Goal: Information Seeking & Learning: Compare options

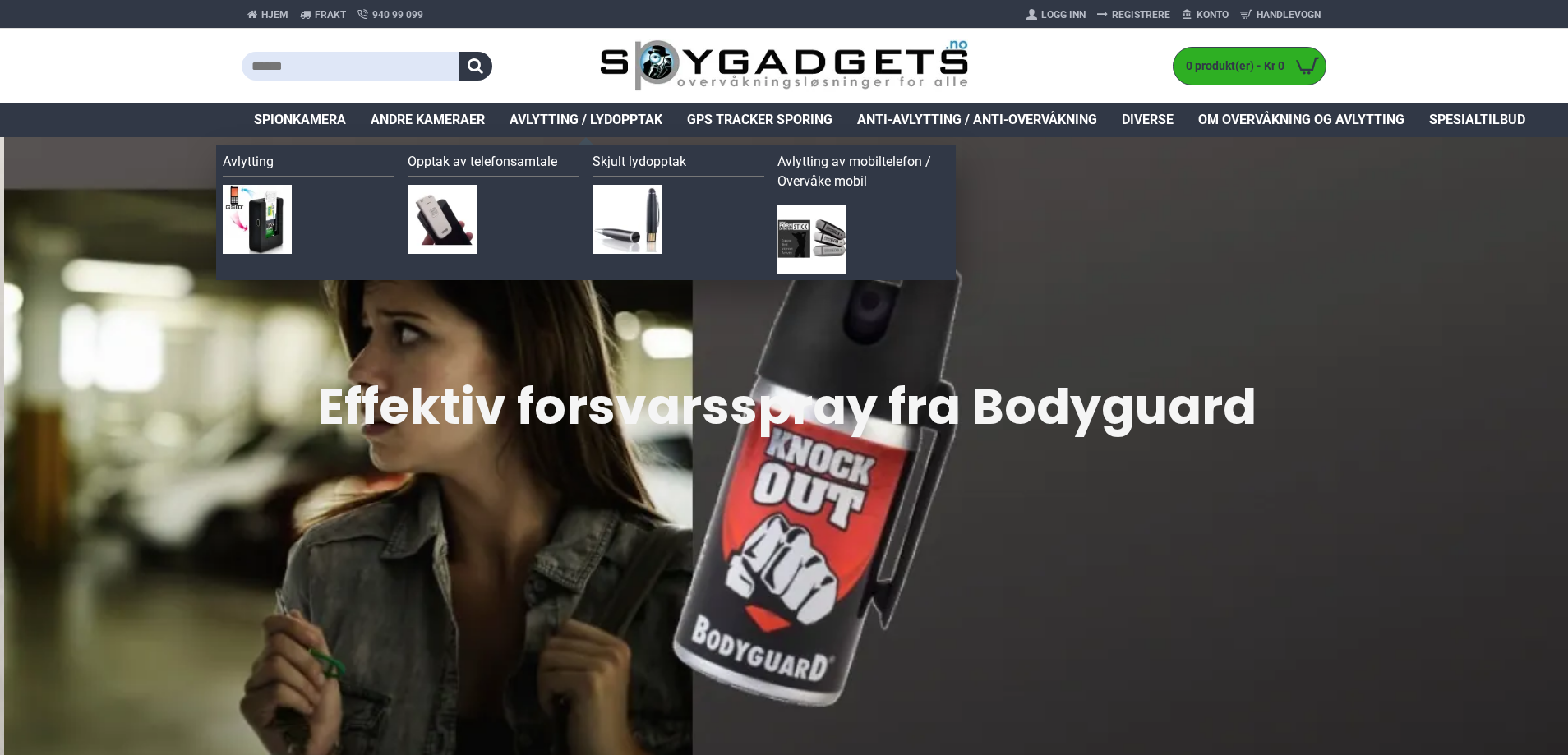
click at [570, 119] on span "Avlytting / Lydopptak" at bounding box center [586, 119] width 153 height 20
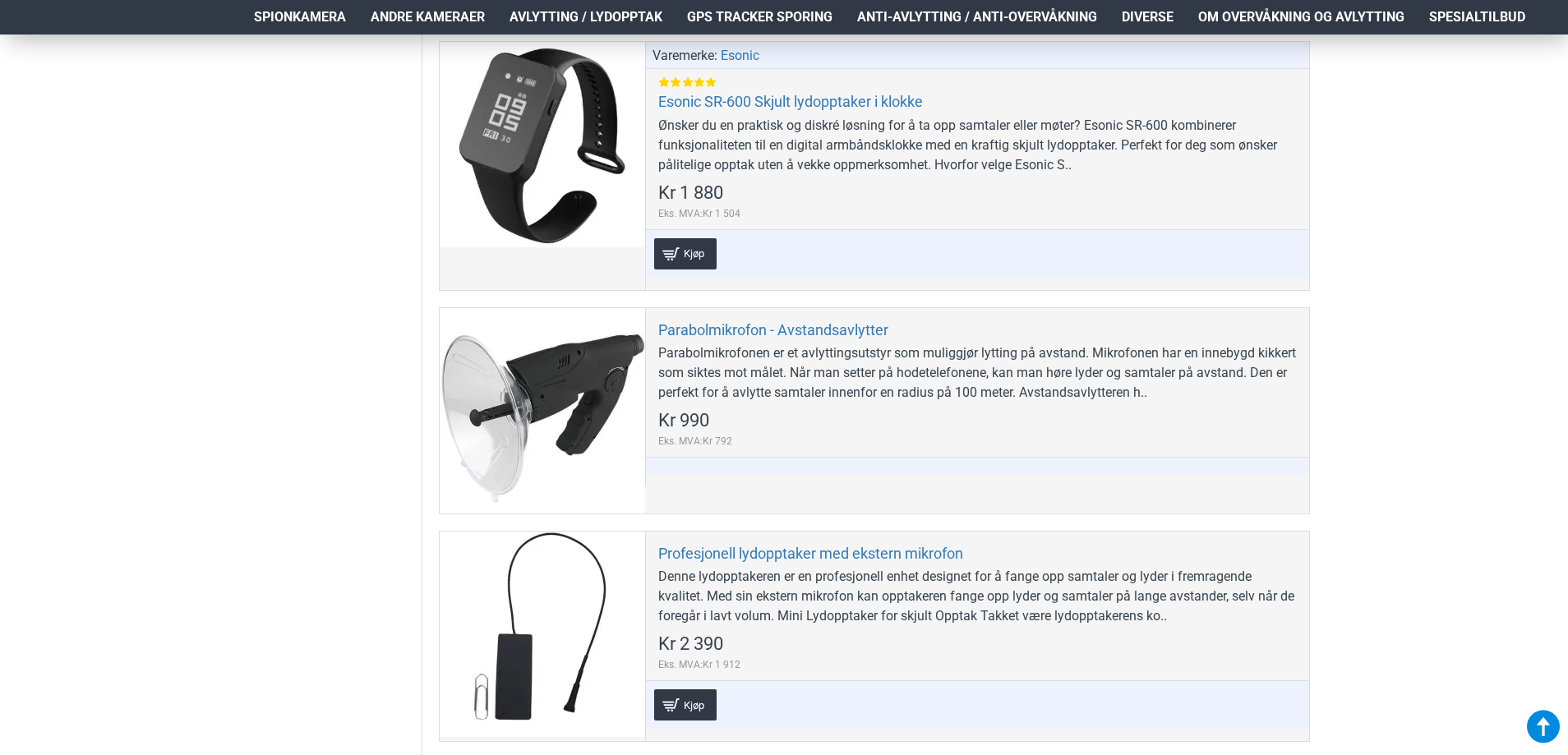
scroll to position [2711, 0]
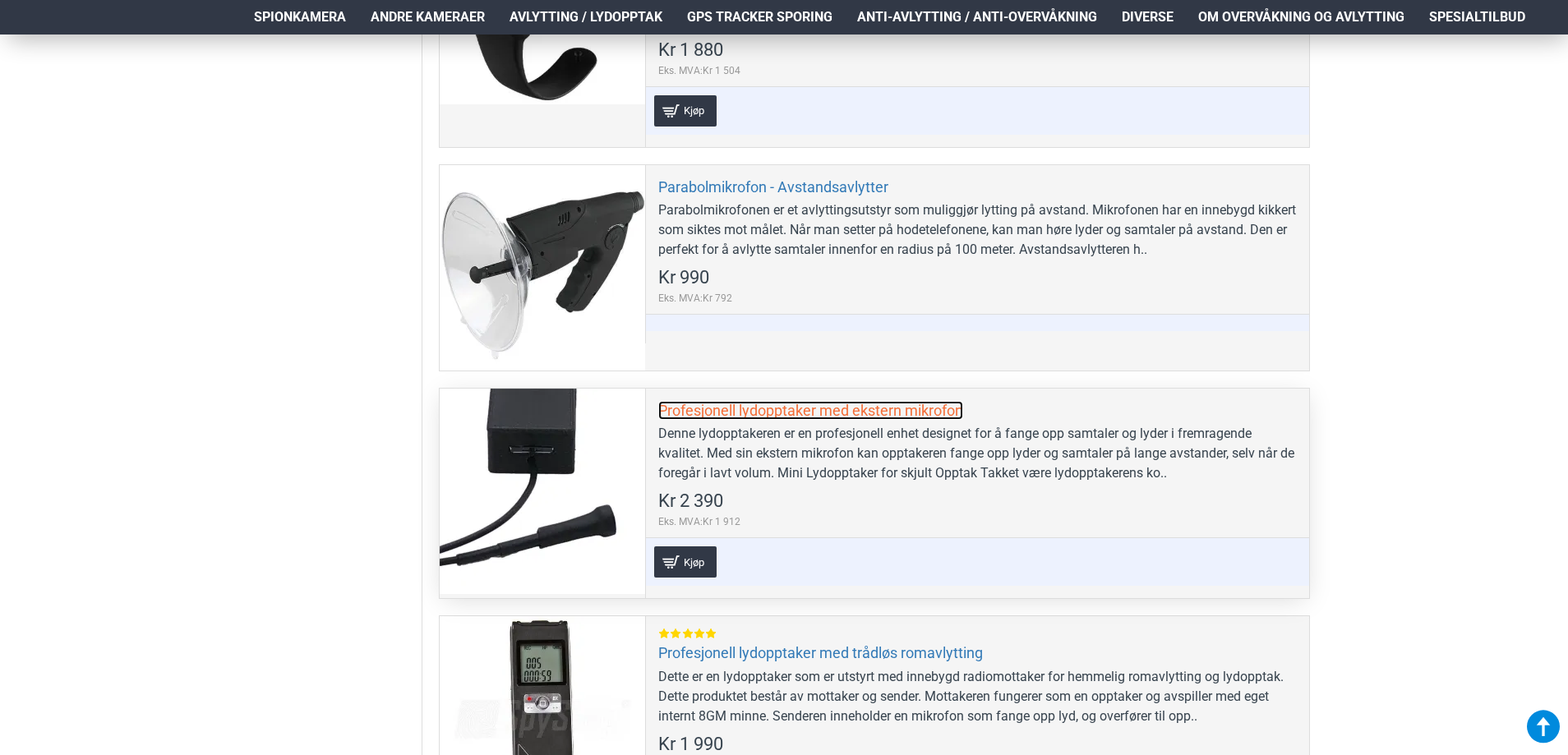
click at [702, 401] on link "Profesjonell lydopptaker med ekstern mikrofon" at bounding box center [810, 411] width 305 height 19
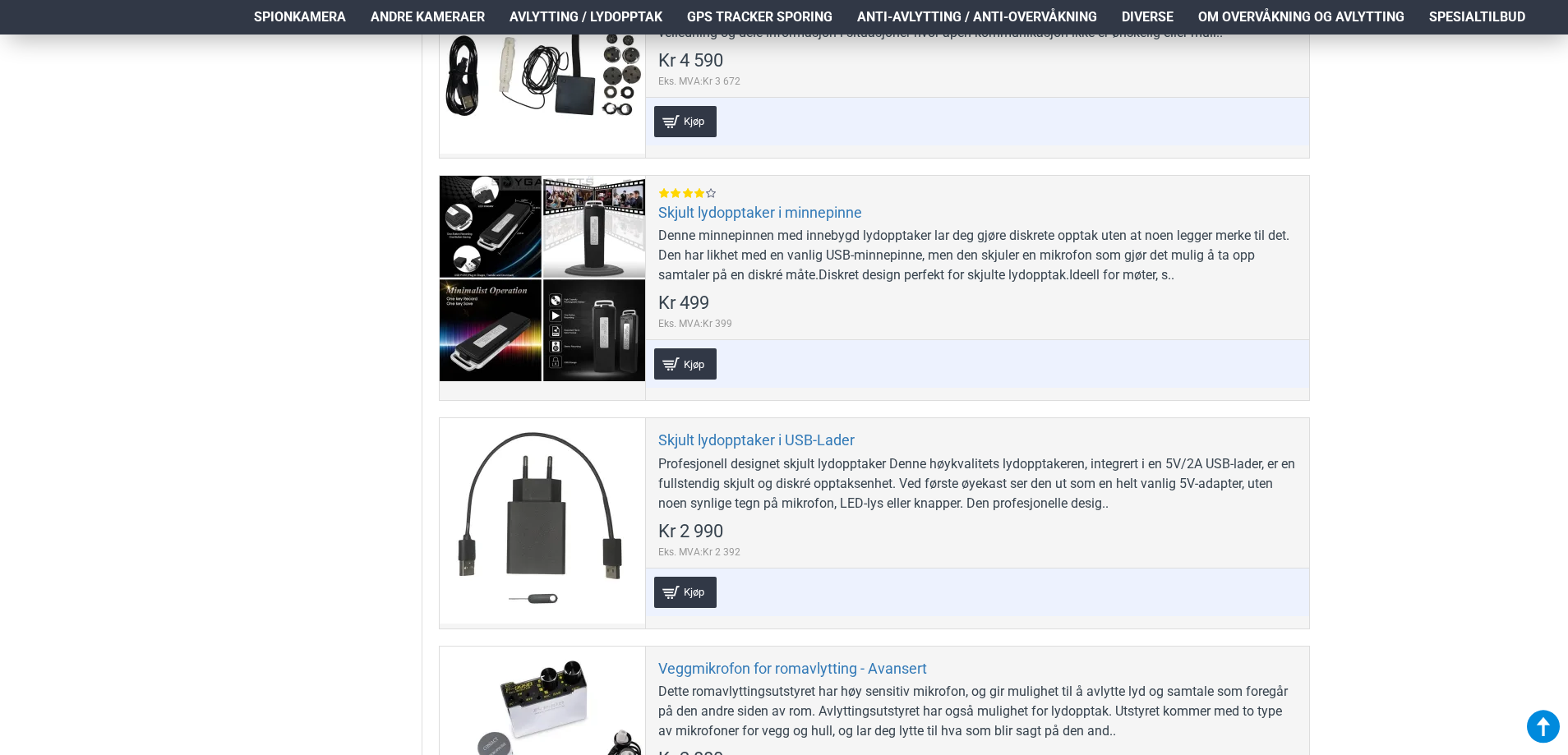
scroll to position [3698, 0]
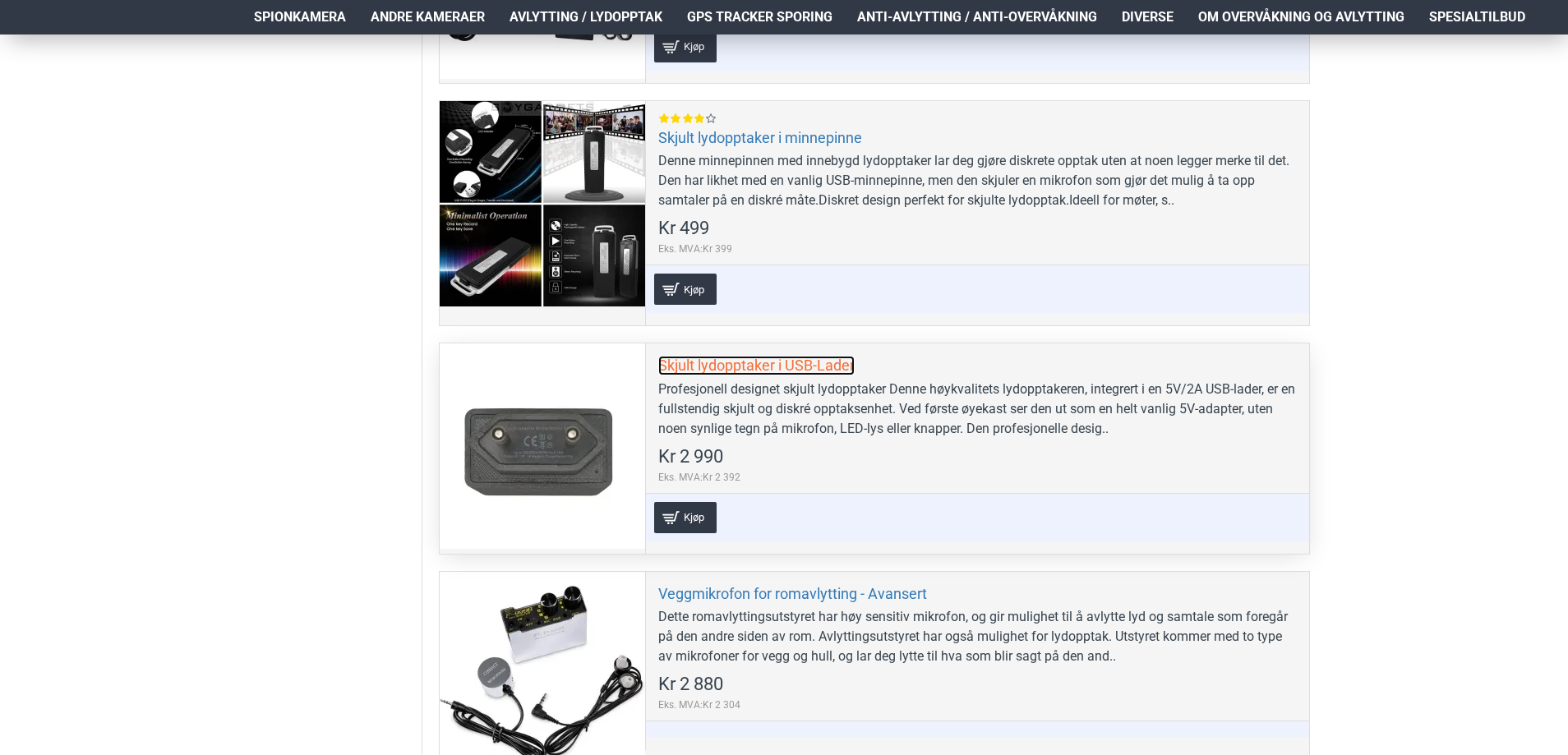
click at [695, 372] on link "Skjult lydopptaker i USB-Lader" at bounding box center [756, 365] width 196 height 19
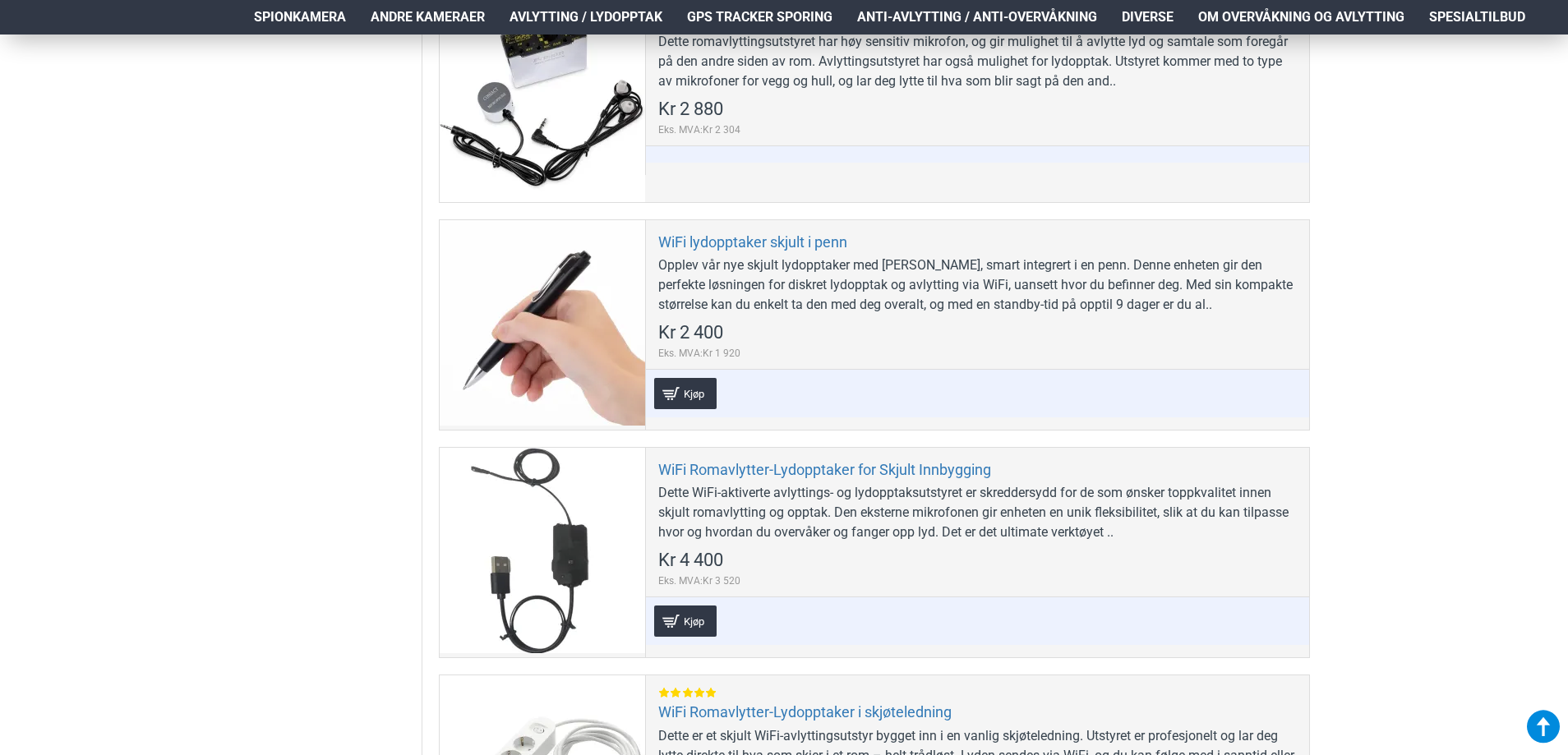
scroll to position [4355, 0]
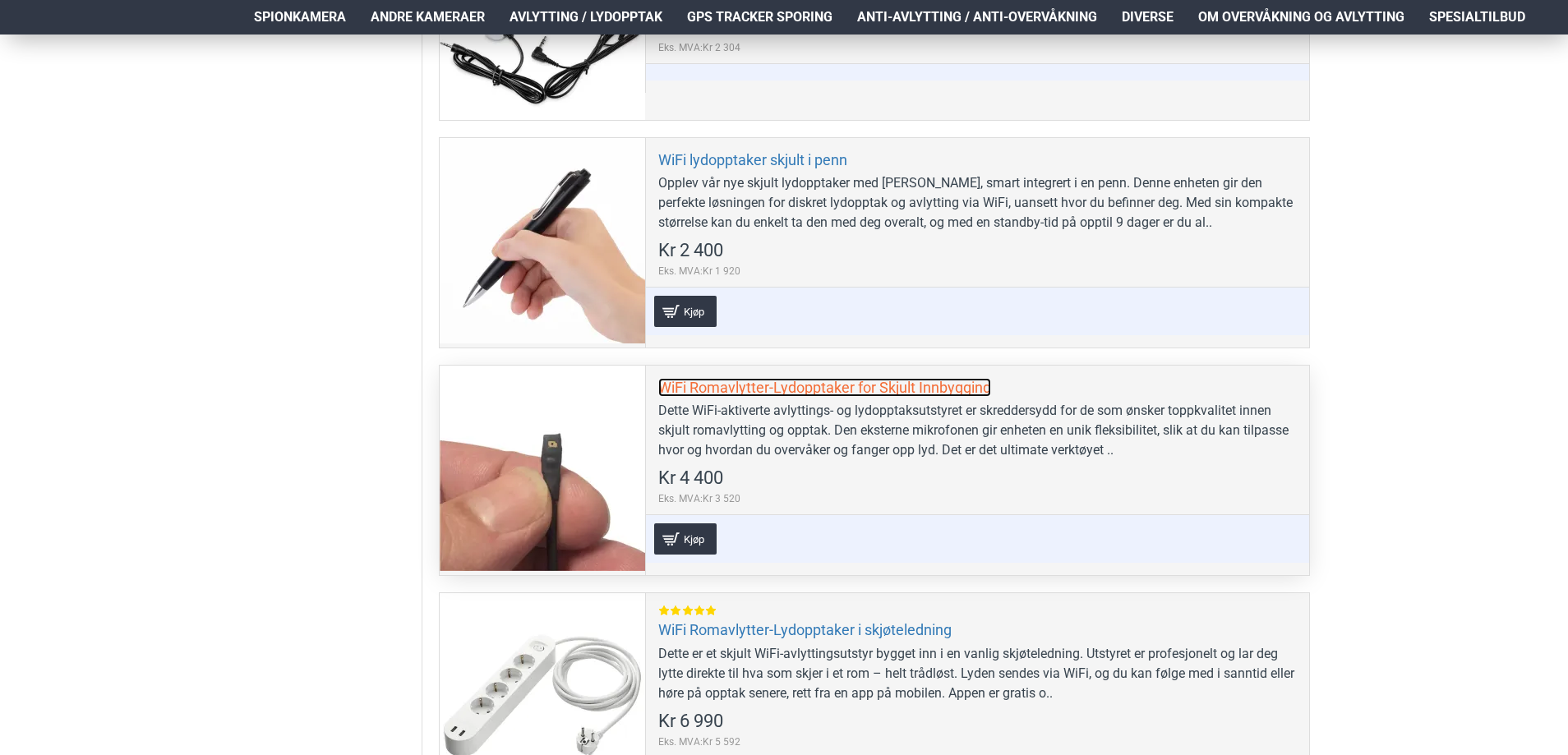
click at [771, 395] on link "WiFi Romavlytter-Lydopptaker for Skjult Innbygging" at bounding box center [824, 387] width 333 height 19
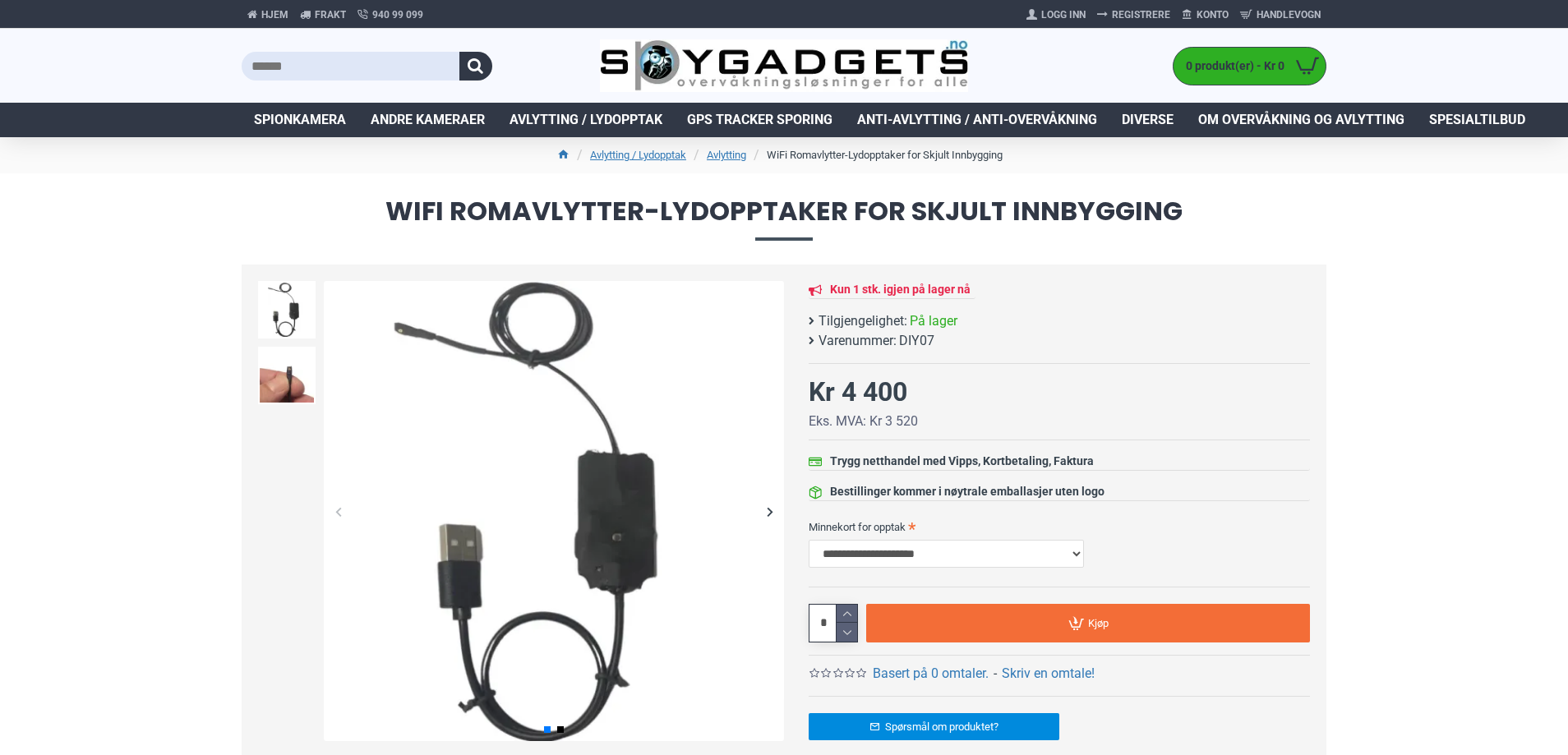
click at [915, 342] on span "DIY07" at bounding box center [917, 341] width 35 height 20
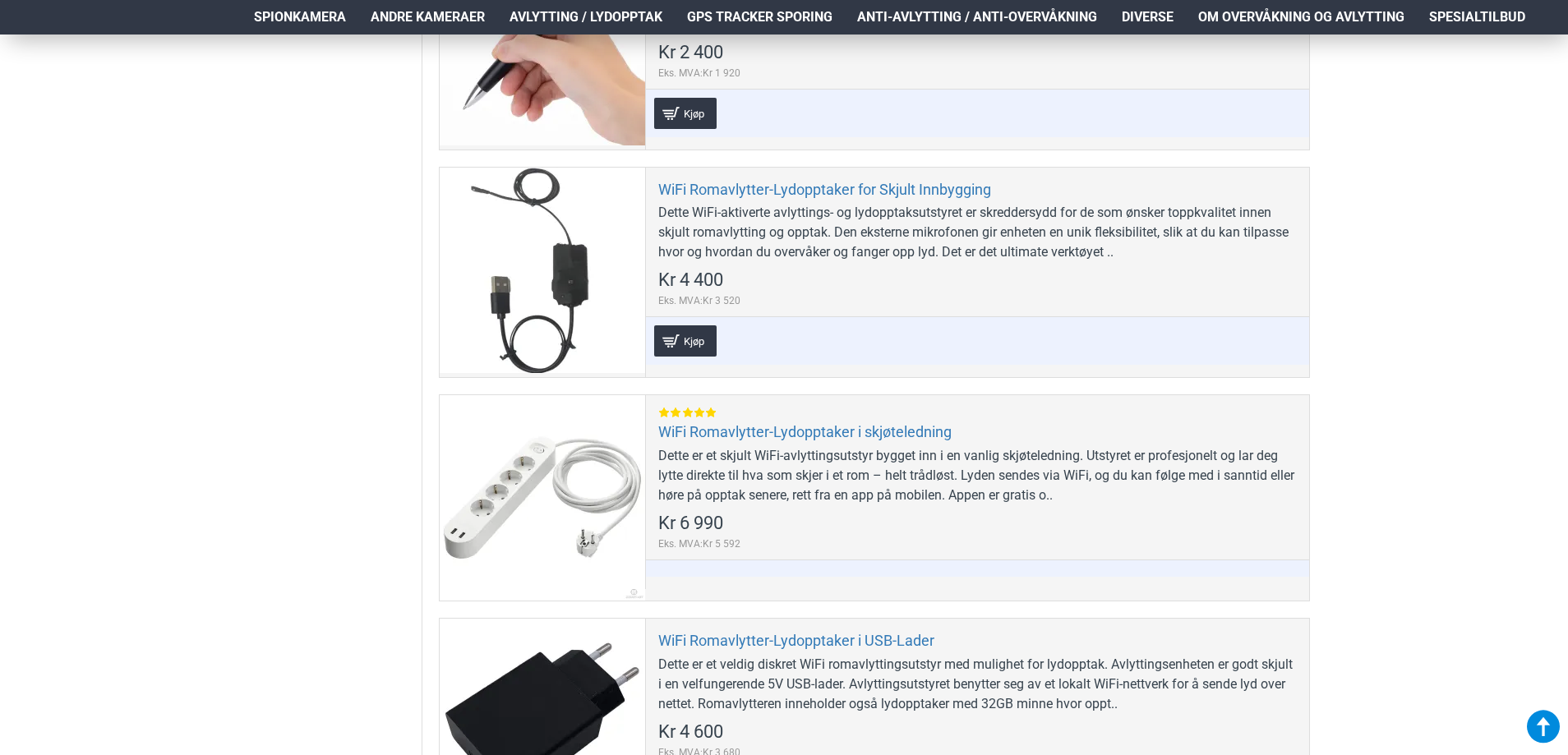
scroll to position [4601, 0]
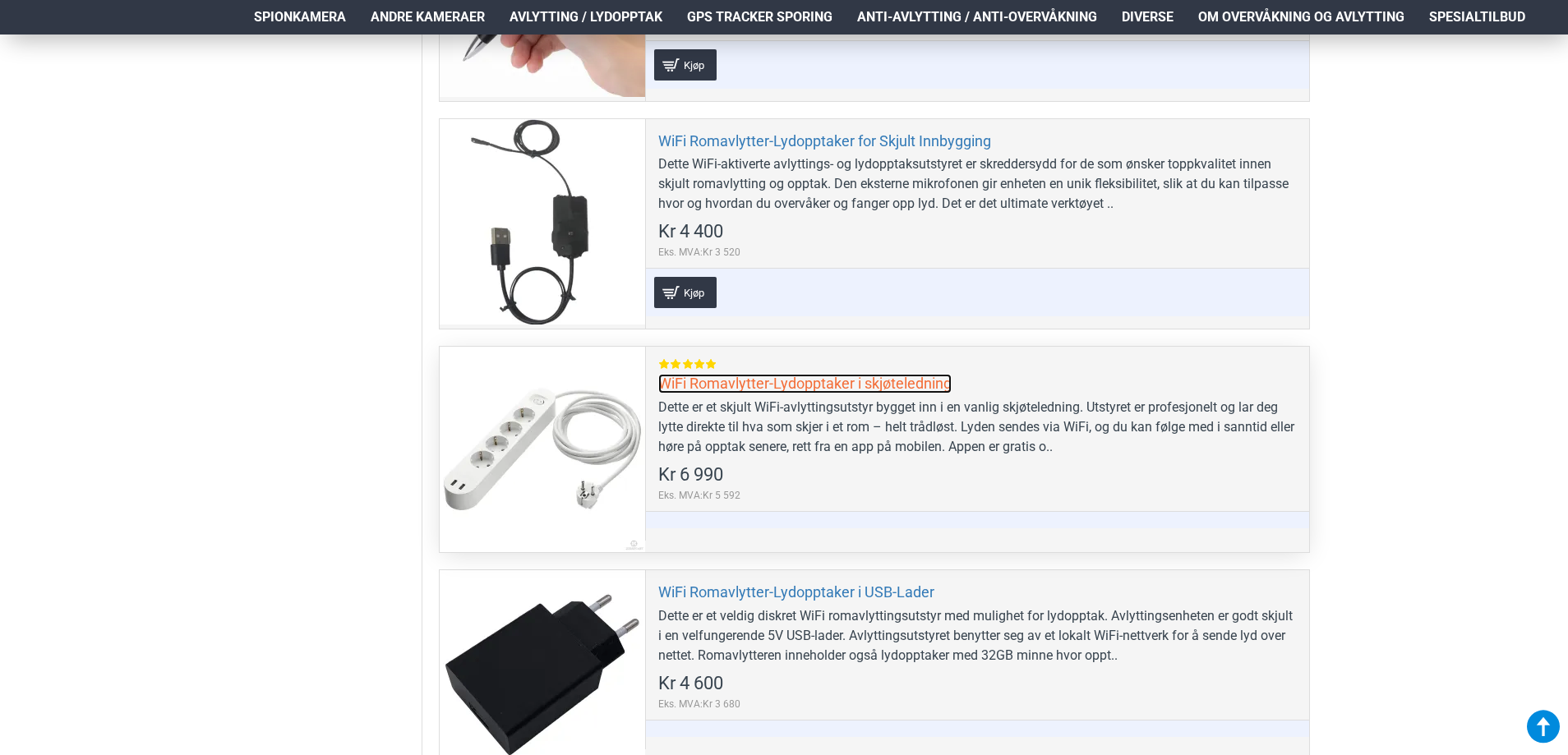
click at [813, 381] on link "WiFi Romavlytter-Lydopptaker i skjøteledning" at bounding box center [805, 384] width 293 height 19
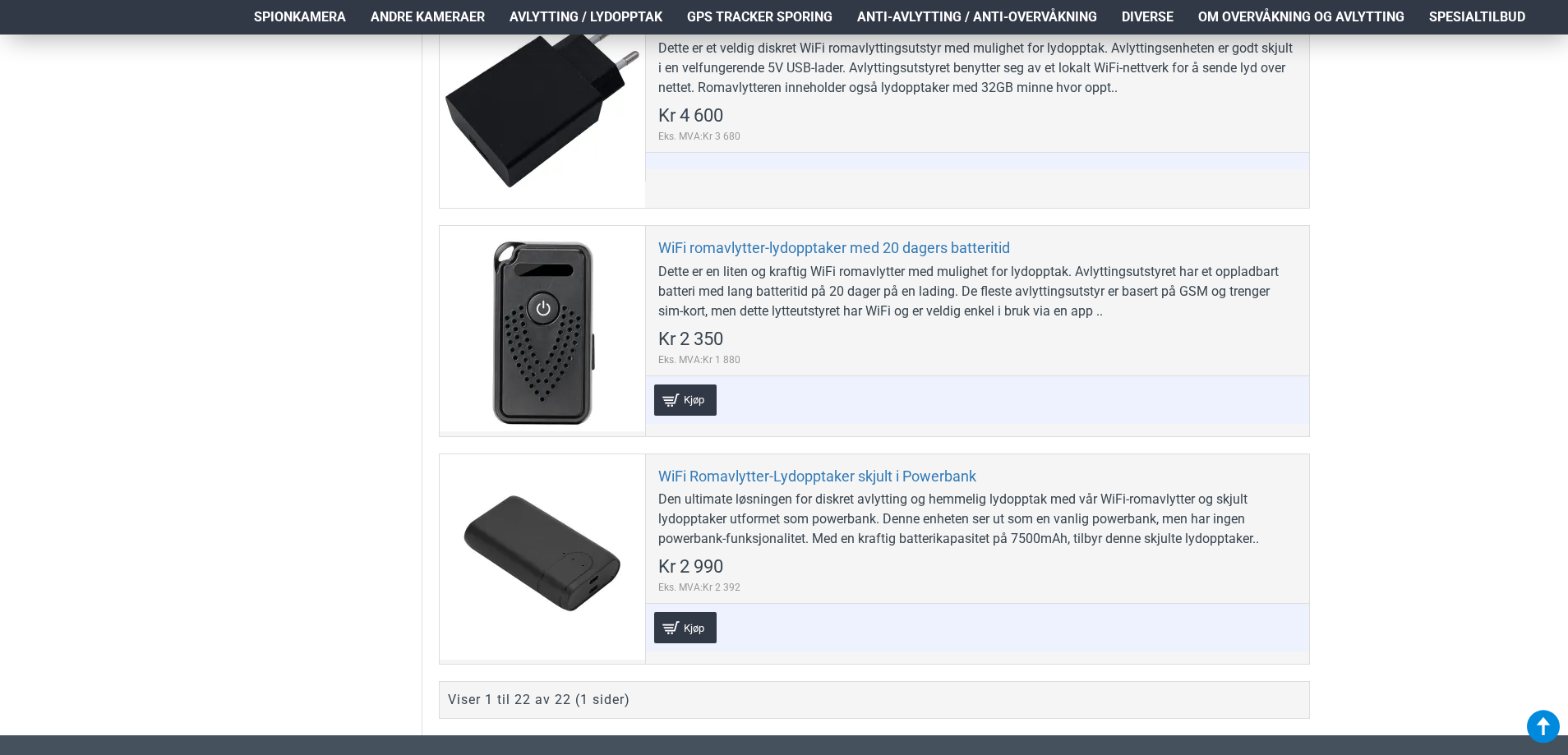
scroll to position [5176, 0]
